Goal: Task Accomplishment & Management: Manage account settings

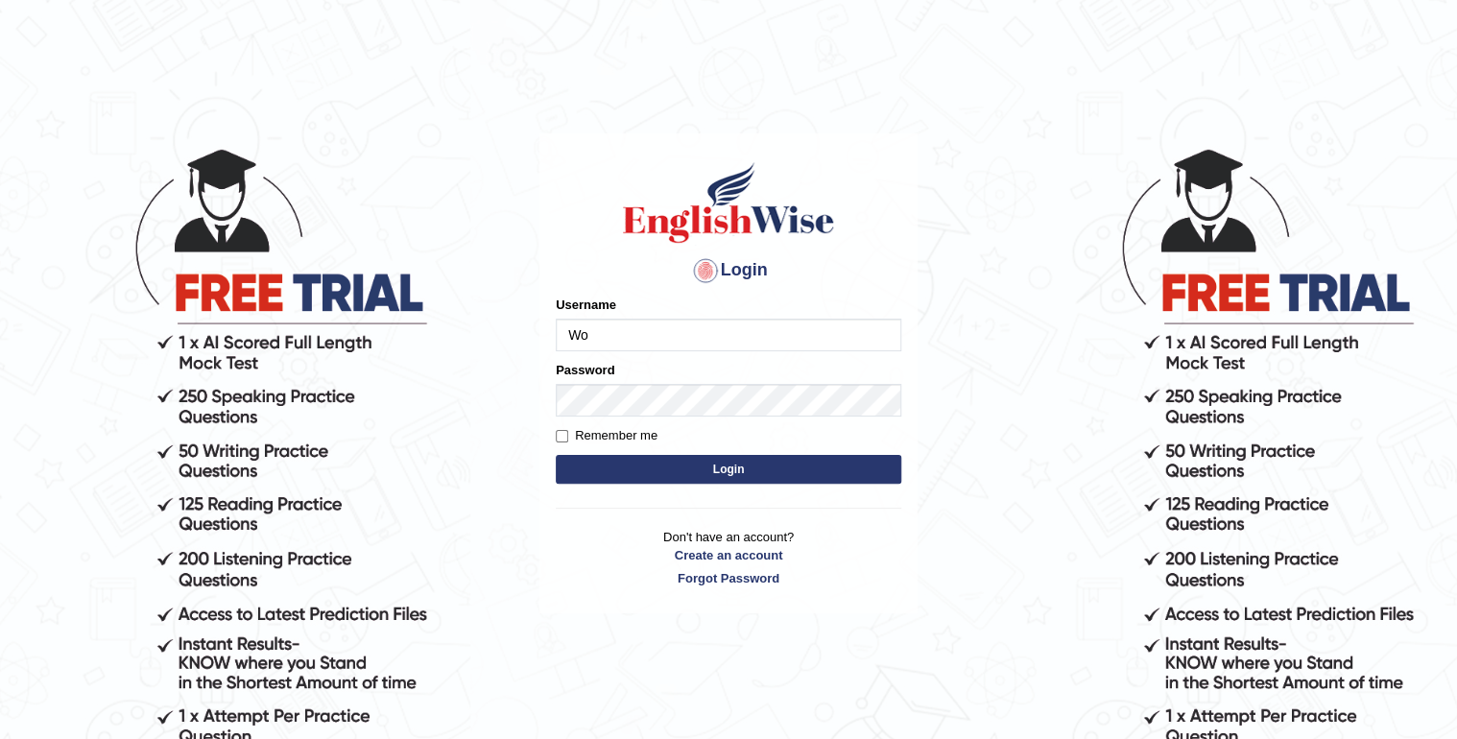
type input "W"
